Goal: Transaction & Acquisition: Download file/media

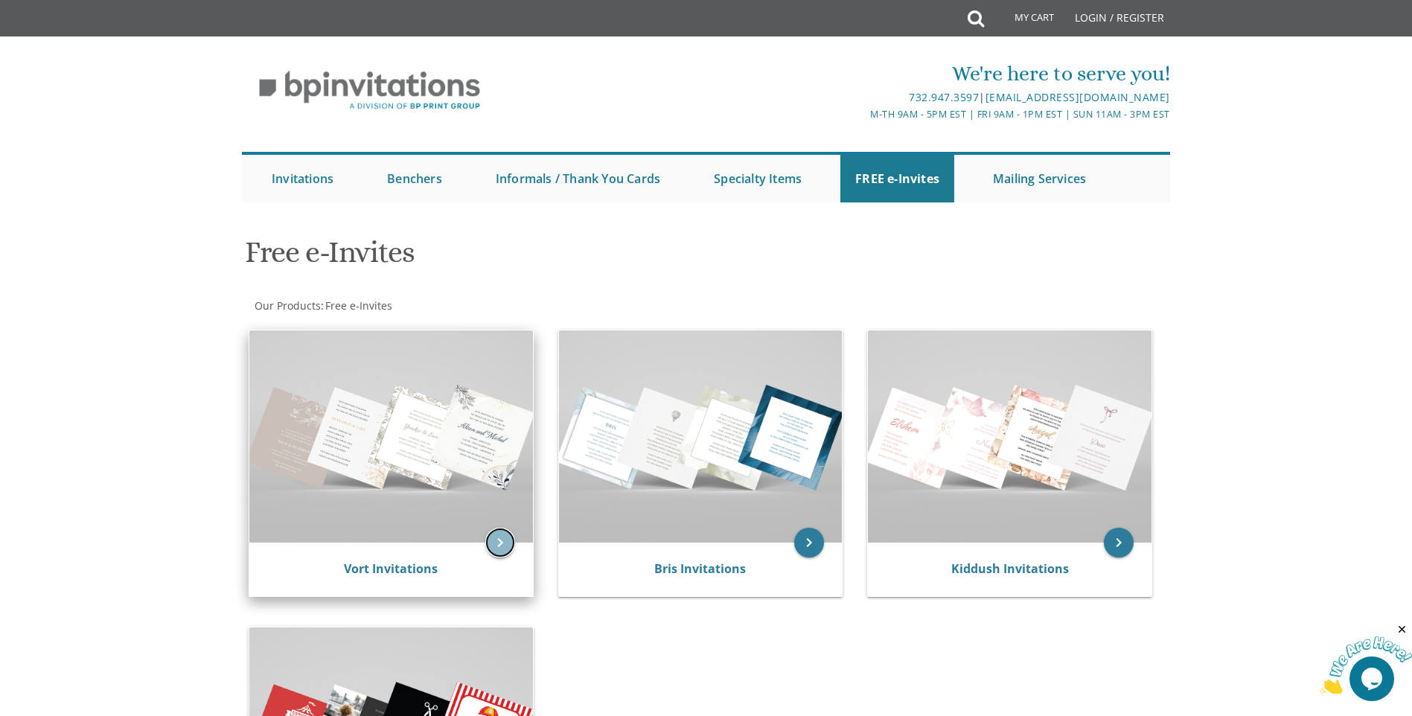
click at [488, 542] on icon "keyboard_arrow_right" at bounding box center [500, 543] width 30 height 30
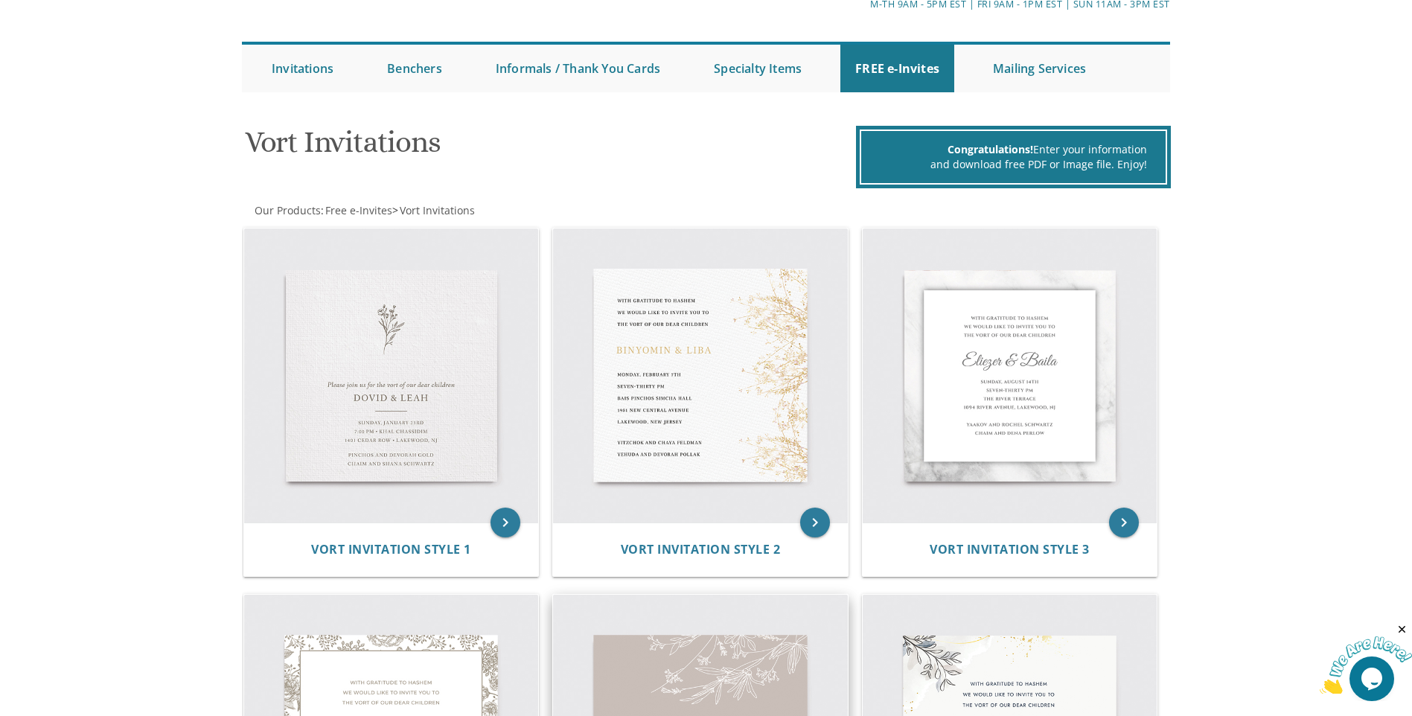
scroll to position [298, 0]
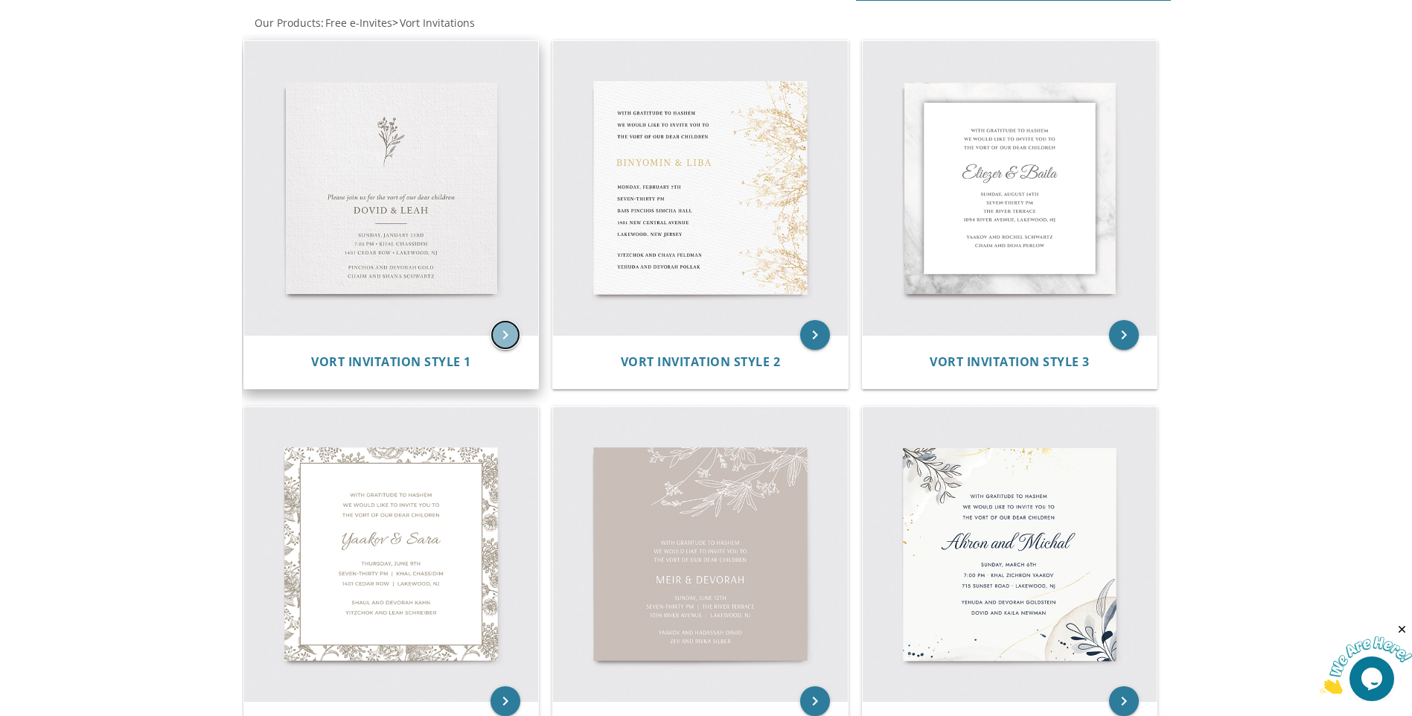
click at [509, 339] on icon "keyboard_arrow_right" at bounding box center [505, 335] width 30 height 30
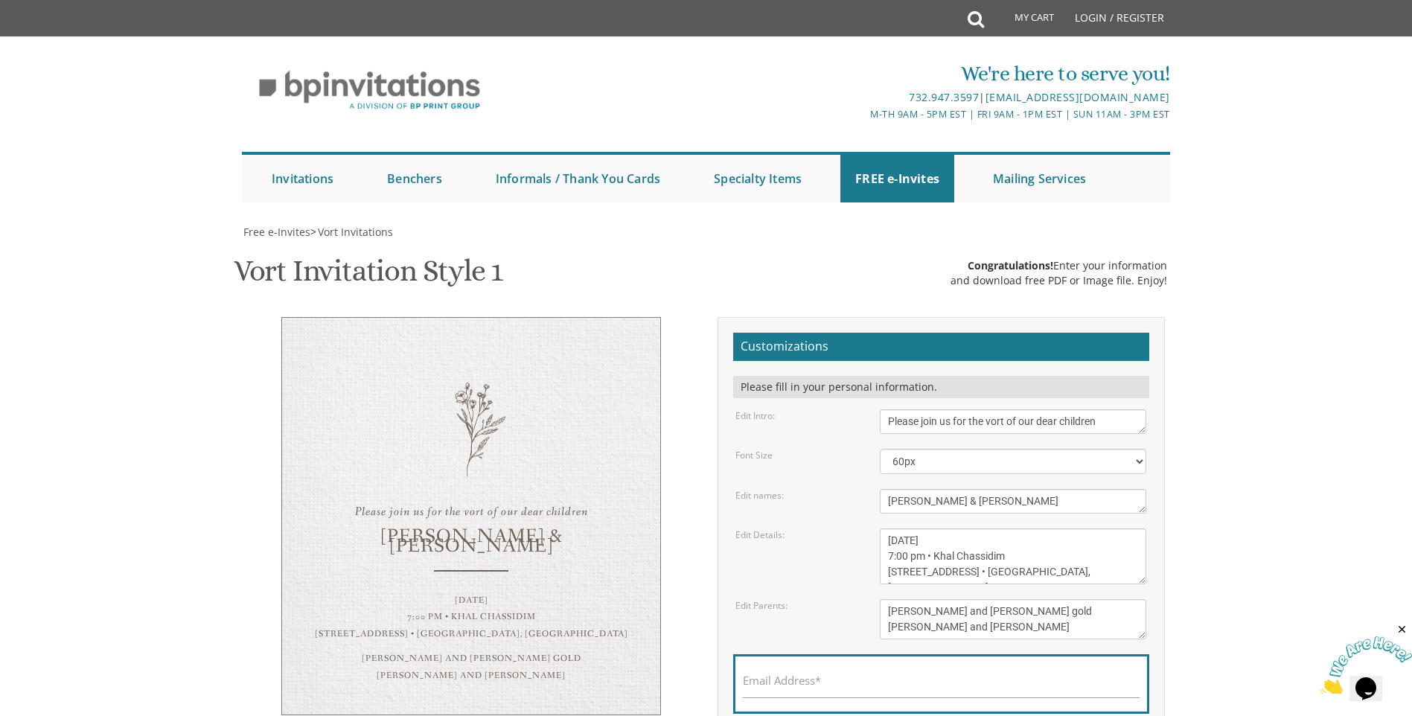
scroll to position [298, 0]
click at [812, 673] on label "Email Address*" at bounding box center [782, 681] width 78 height 16
click at [812, 679] on input "Email Address*" at bounding box center [941, 688] width 397 height 19
click at [789, 673] on label "Email Address*" at bounding box center [782, 681] width 78 height 16
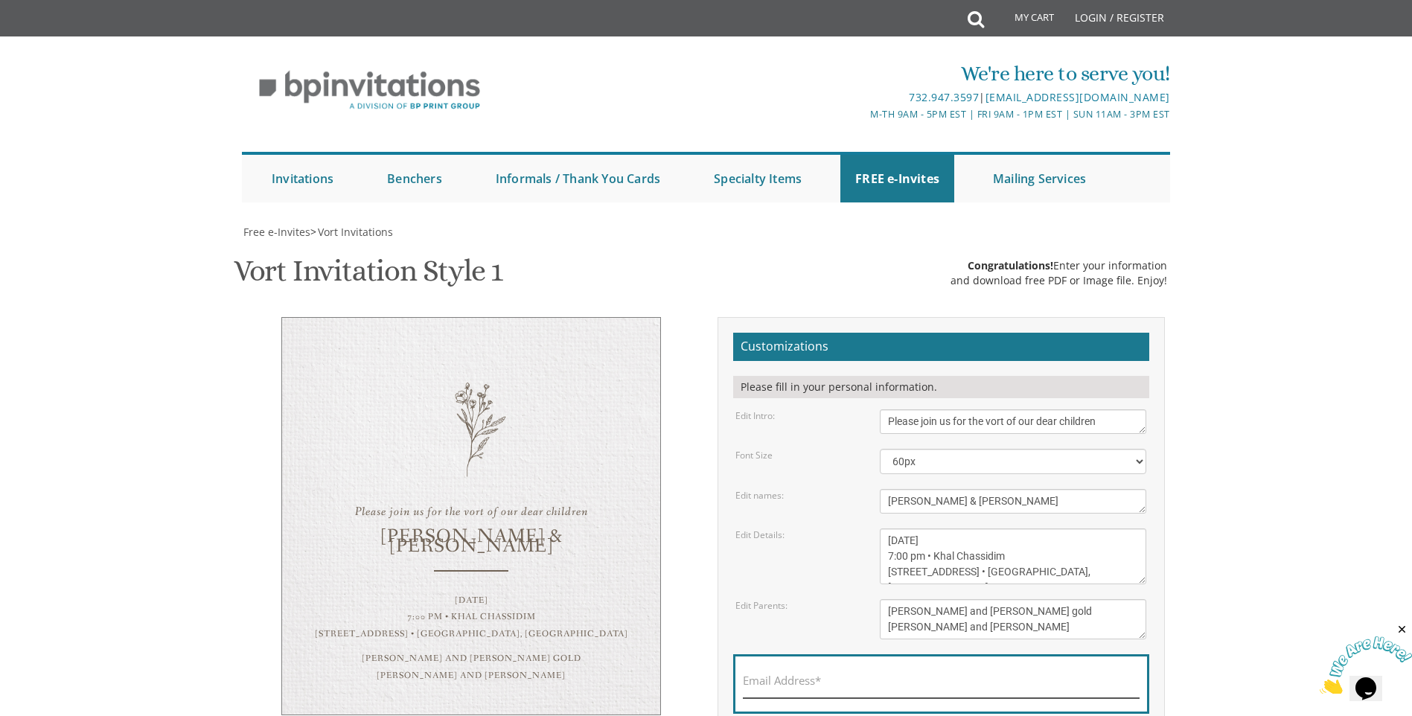
click at [789, 679] on input "Email Address*" at bounding box center [941, 688] width 397 height 19
type input "tzippya@bpprintgroup.com"
drag, startPoint x: 796, startPoint y: 625, endPoint x: 805, endPoint y: 611, distance: 17.1
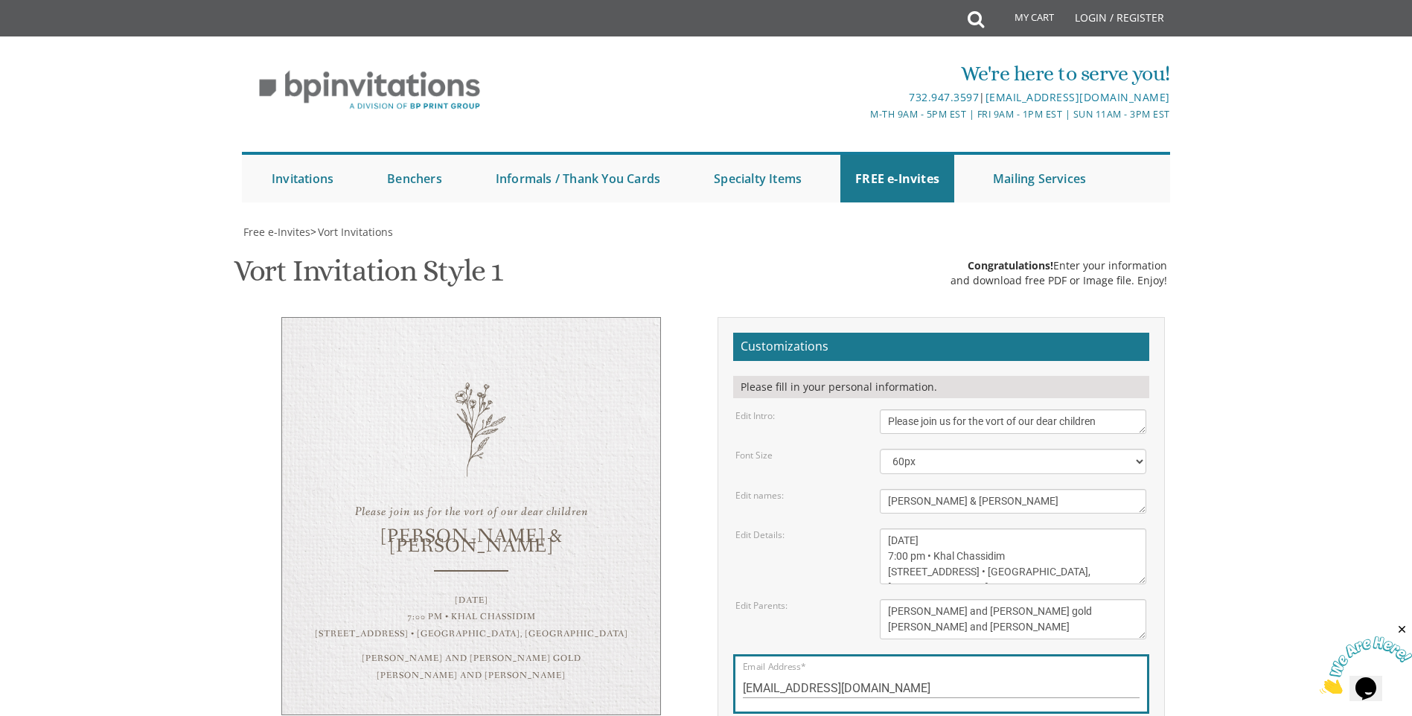
drag, startPoint x: 805, startPoint y: 611, endPoint x: 725, endPoint y: 532, distance: 112.6
click at [693, 558] on div "Please join us for the vort of our dear children Dovid & Leah Sunday, January 2…" at bounding box center [706, 557] width 939 height 480
